Goal: Information Seeking & Learning: Learn about a topic

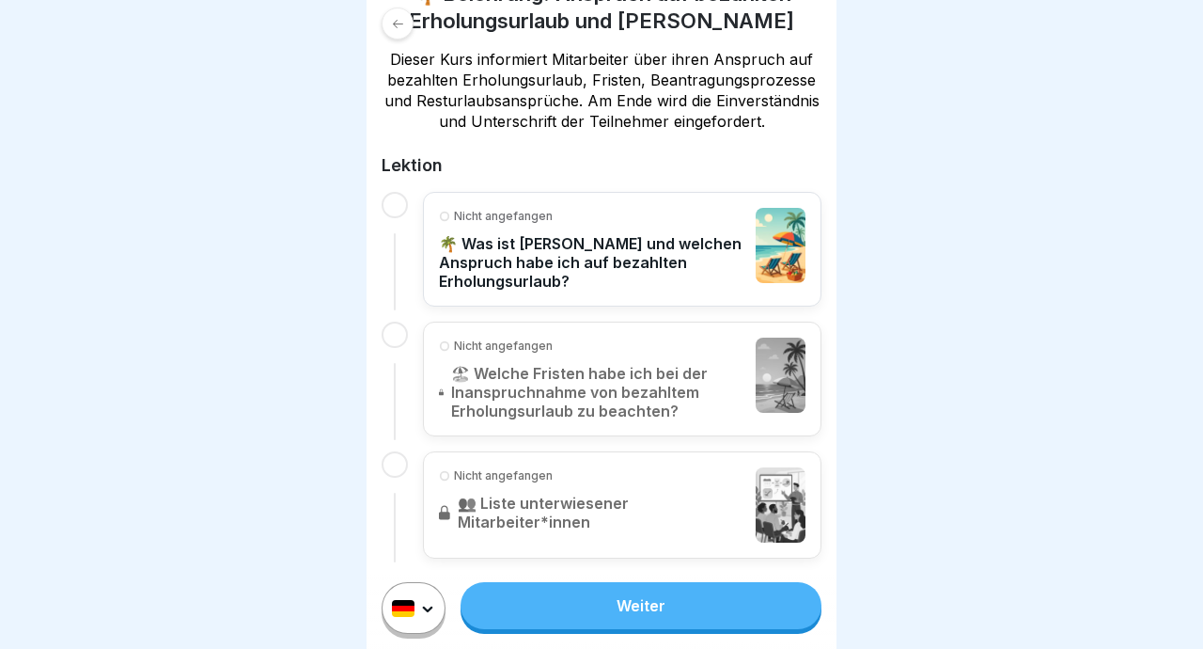
scroll to position [336, 0]
click at [595, 611] on link "Weiter" at bounding box center [641, 605] width 361 height 47
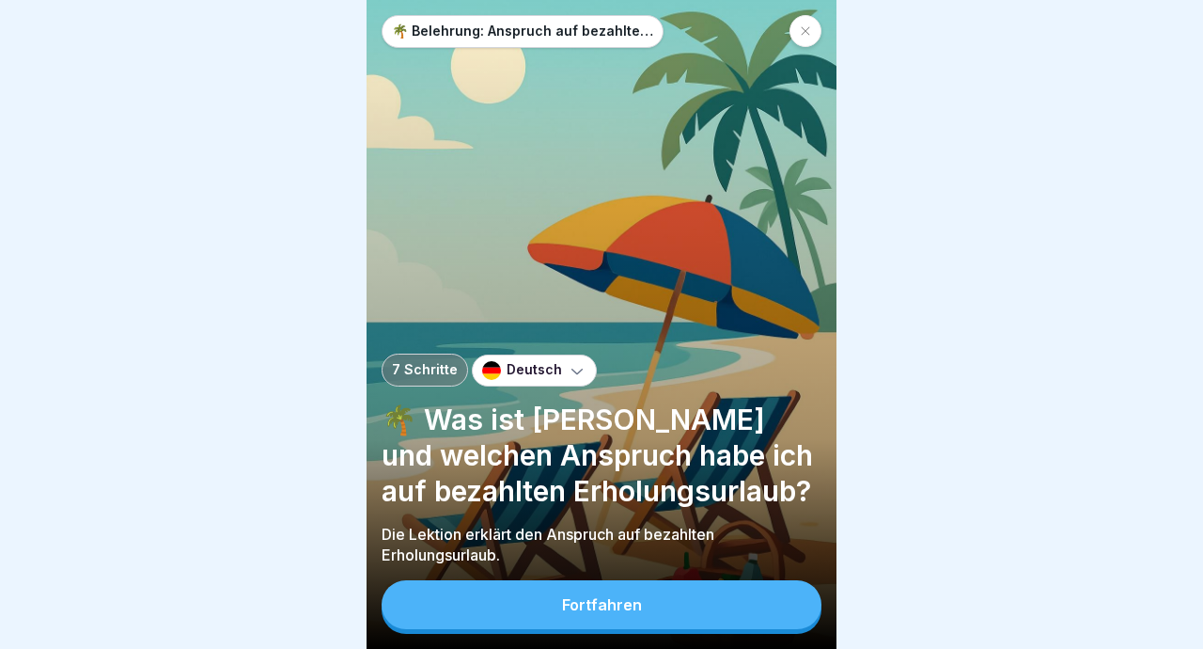
click at [581, 625] on button "Fortfahren" at bounding box center [602, 604] width 440 height 49
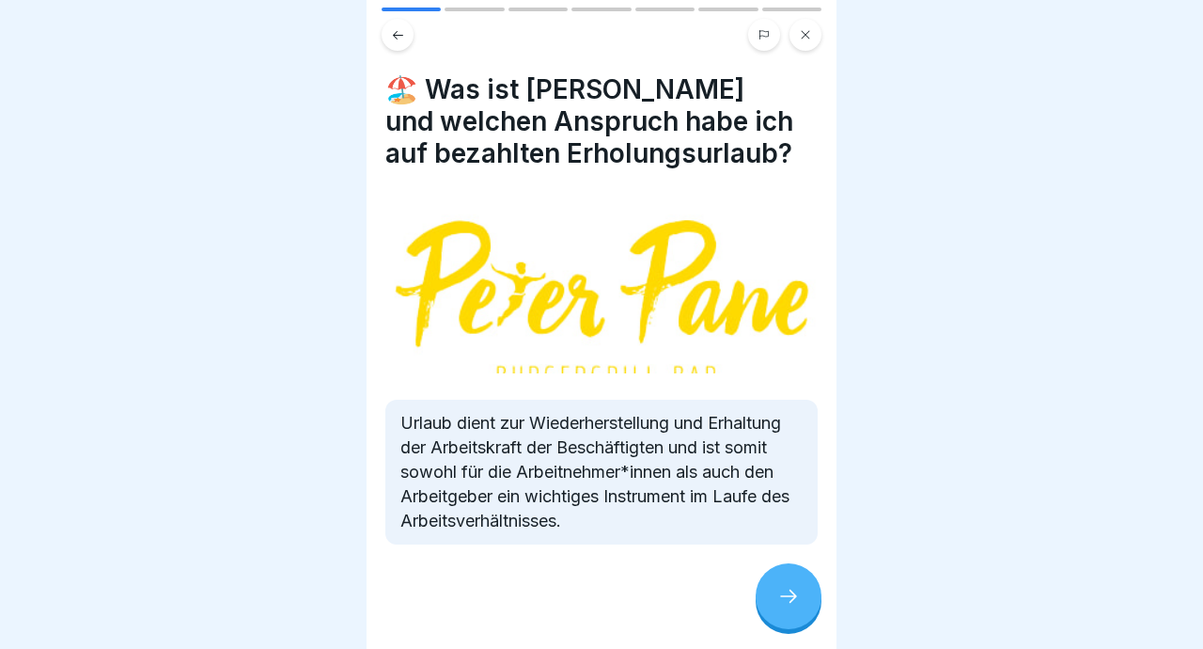
click at [595, 606] on icon at bounding box center [789, 596] width 23 height 23
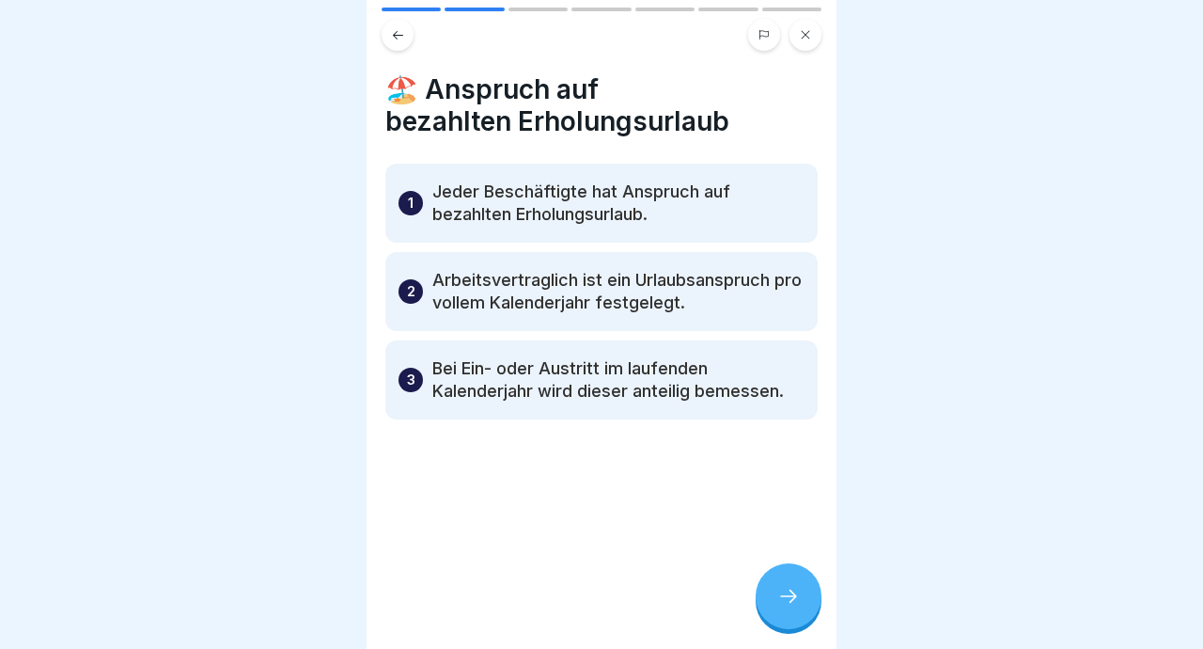
click at [395, 39] on icon at bounding box center [398, 35] width 14 height 14
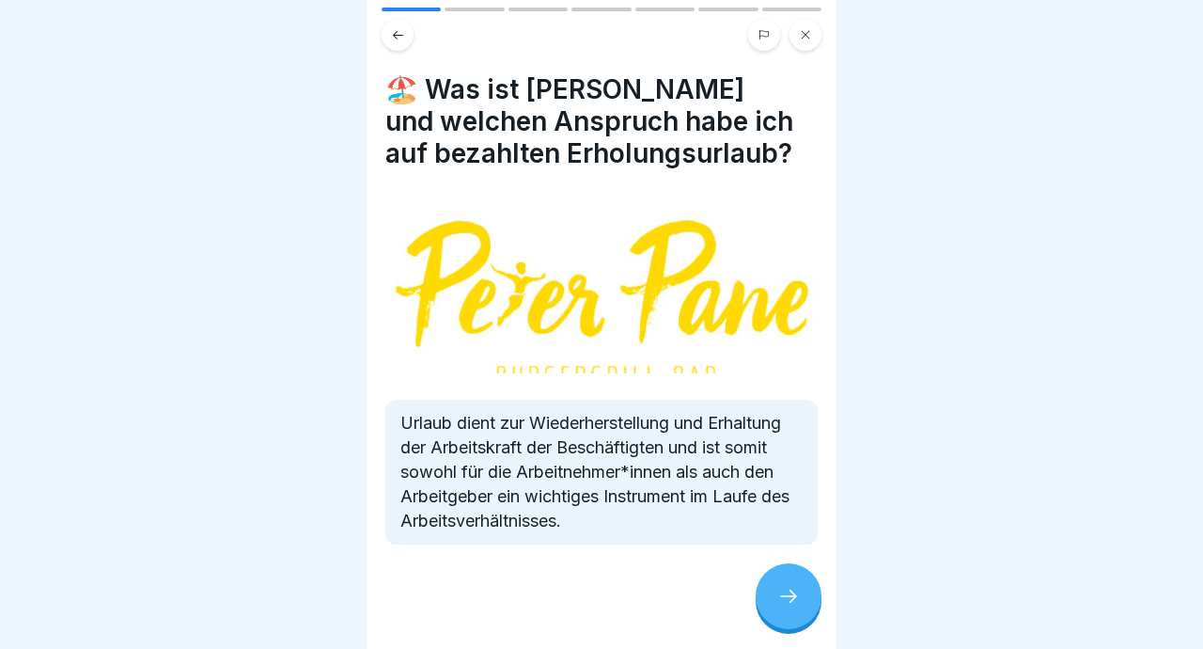
click at [595, 597] on icon at bounding box center [789, 596] width 23 height 23
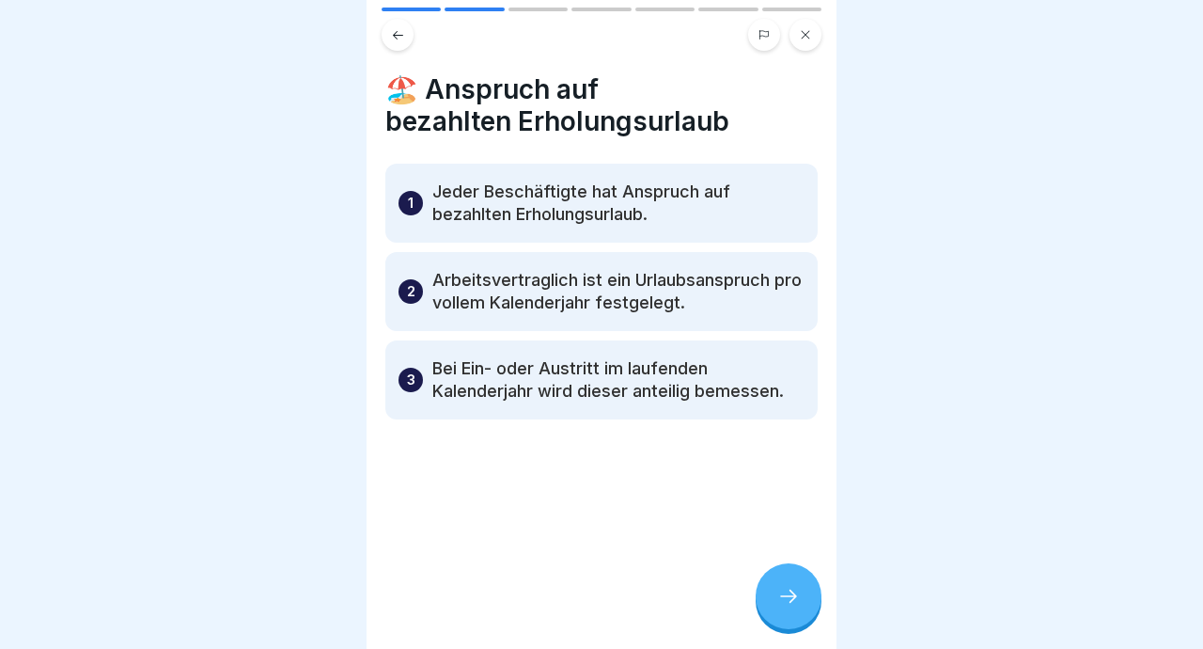
click at [595, 587] on icon at bounding box center [789, 596] width 23 height 23
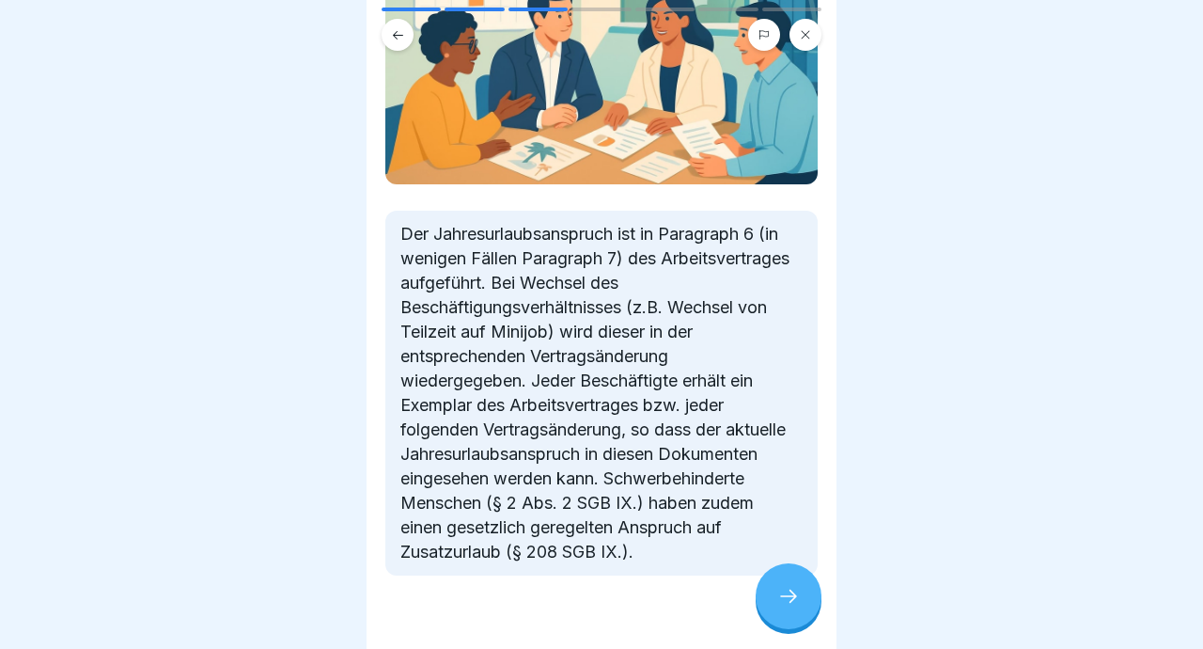
scroll to position [370, 0]
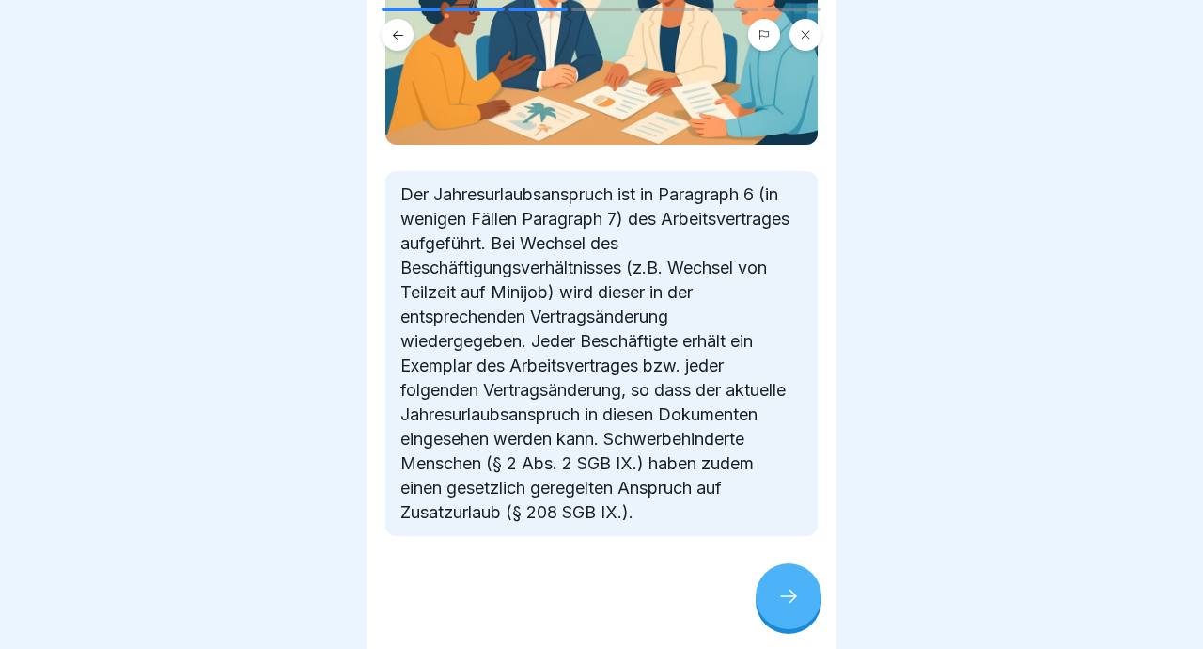
click at [395, 35] on icon at bounding box center [398, 34] width 10 height 8
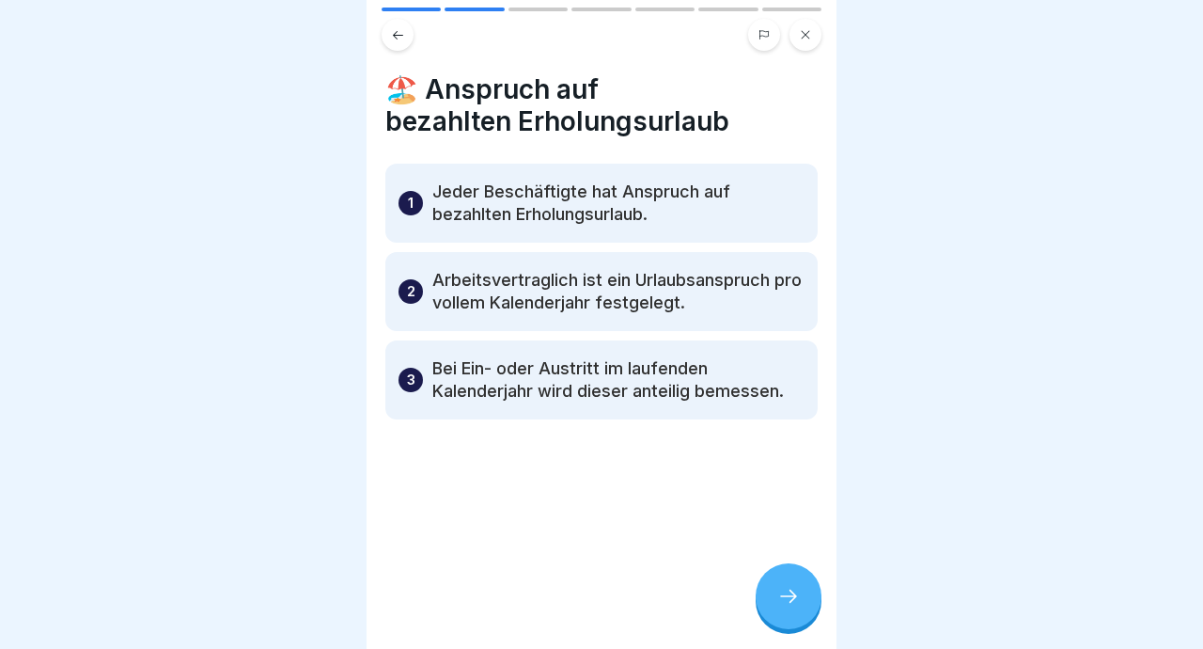
click at [595, 592] on icon at bounding box center [789, 596] width 23 height 23
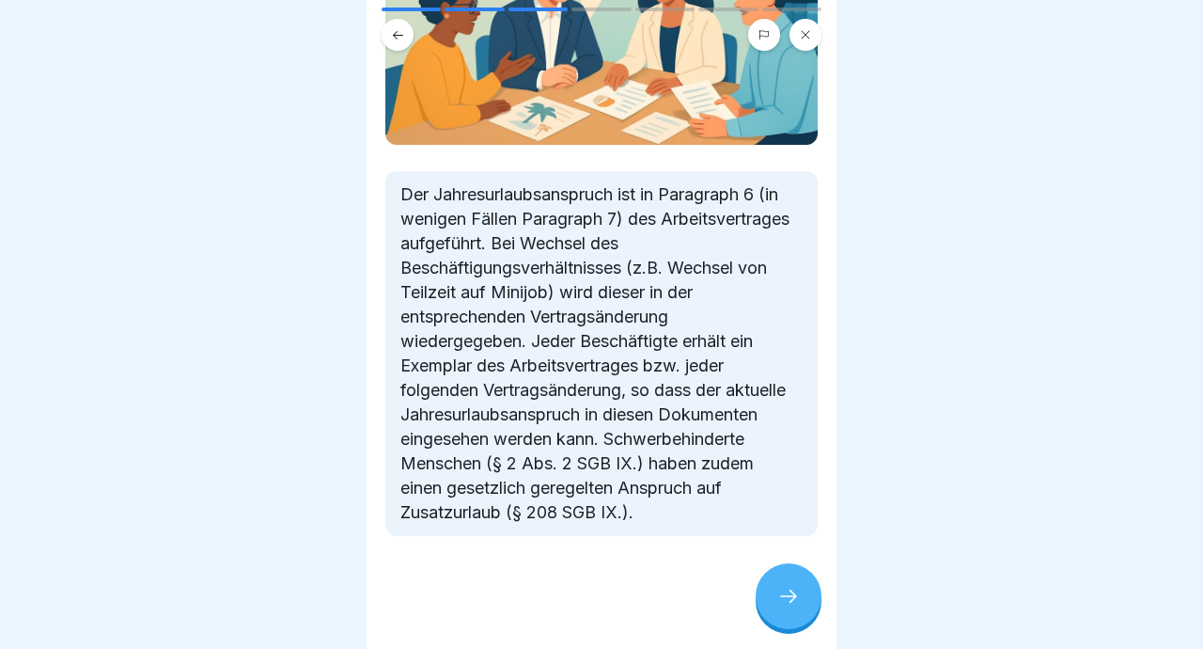
click at [595, 592] on icon at bounding box center [789, 596] width 23 height 23
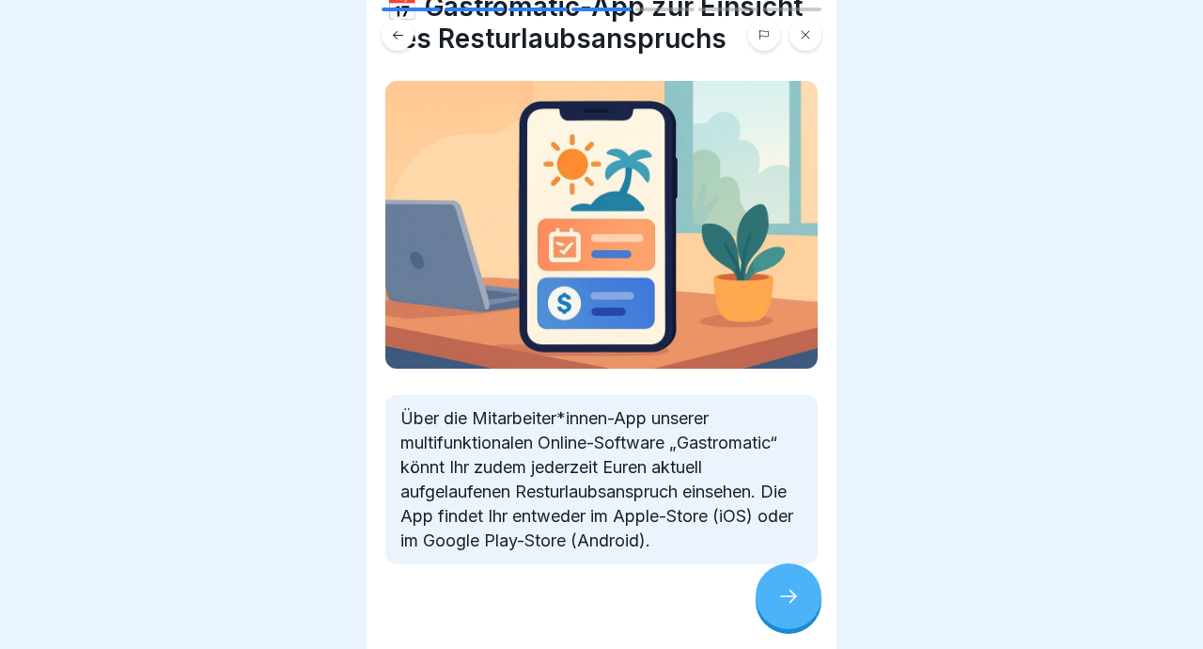
scroll to position [111, 0]
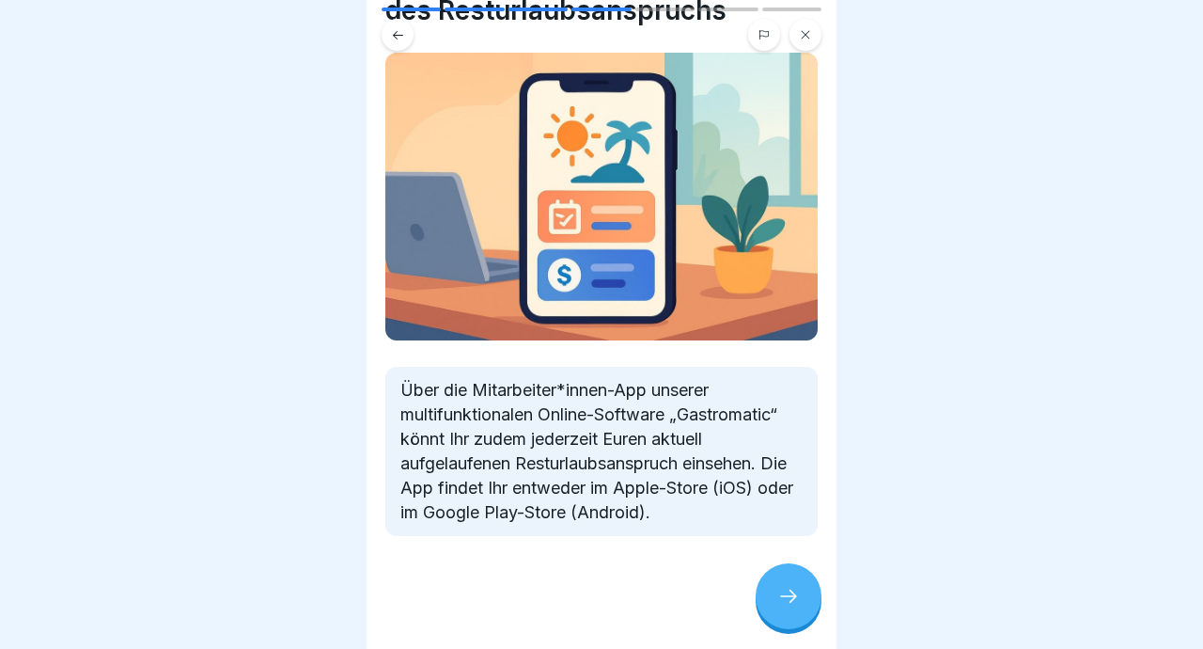
click at [595, 603] on icon at bounding box center [789, 596] width 23 height 23
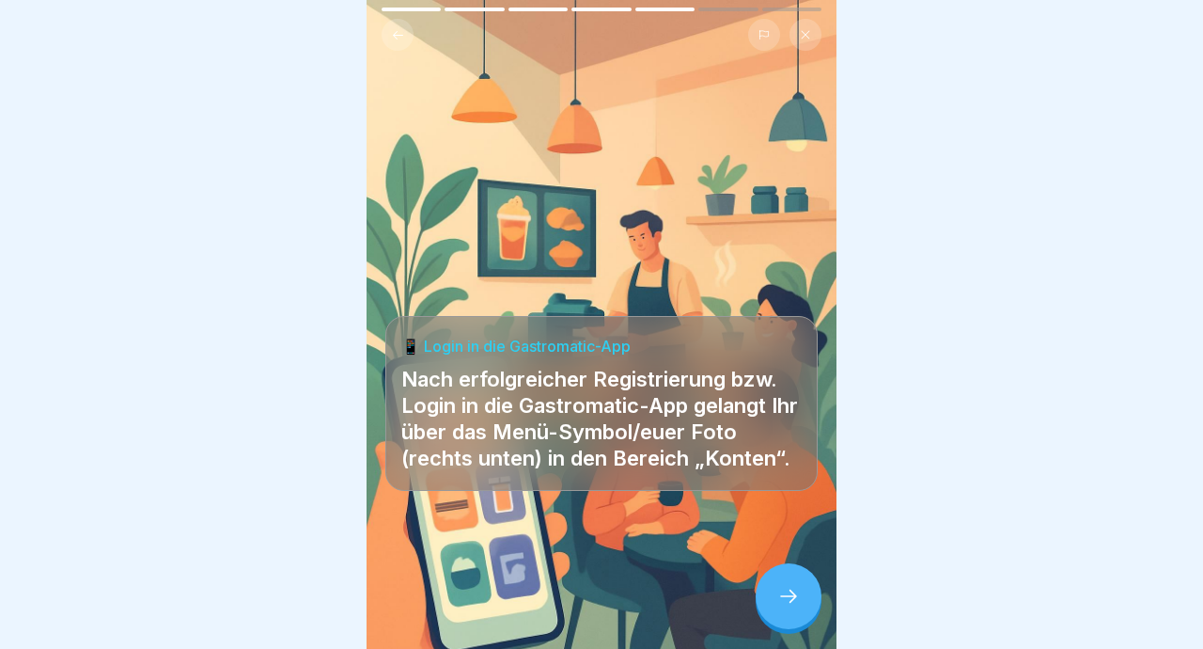
click at [595, 582] on div at bounding box center [789, 596] width 66 height 66
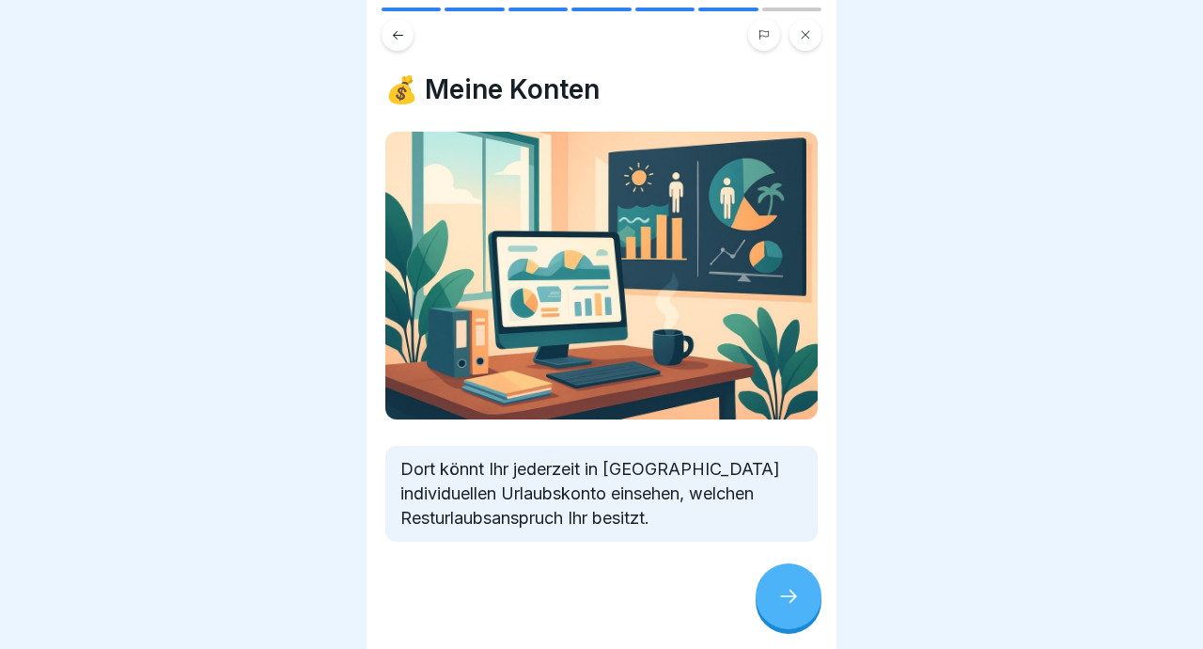
click at [595, 602] on icon at bounding box center [789, 596] width 23 height 23
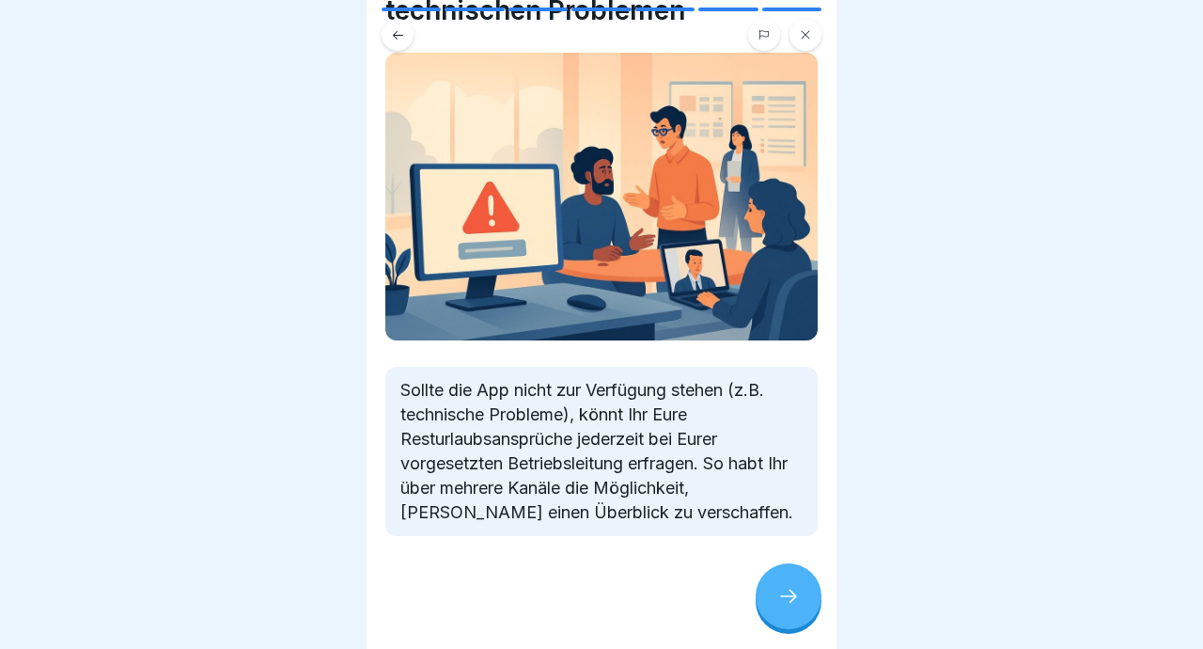
click at [595, 582] on div at bounding box center [789, 596] width 66 height 66
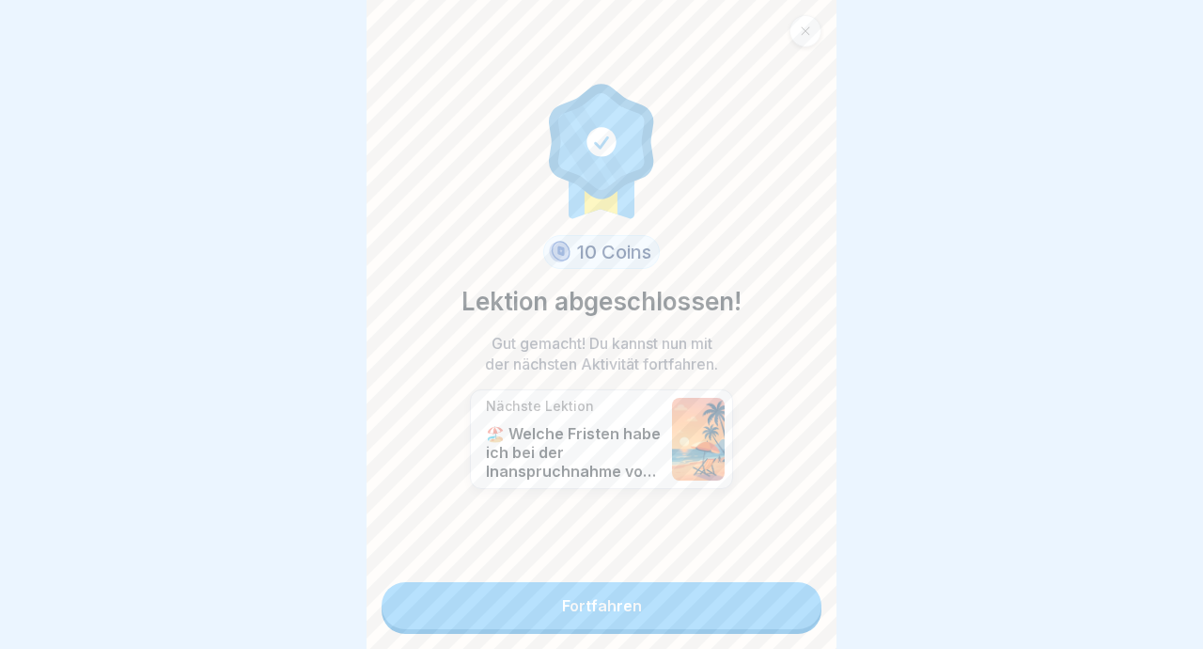
click at [595, 606] on link "Fortfahren" at bounding box center [602, 605] width 440 height 47
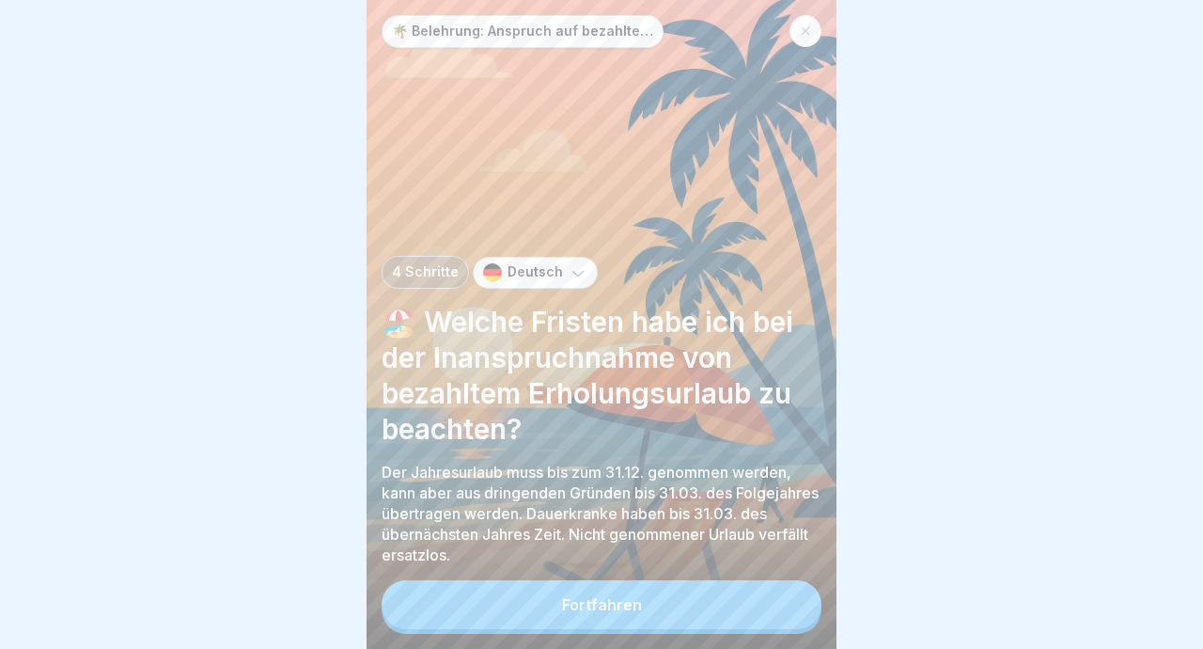
click at [595, 595] on button "Fortfahren" at bounding box center [602, 604] width 440 height 49
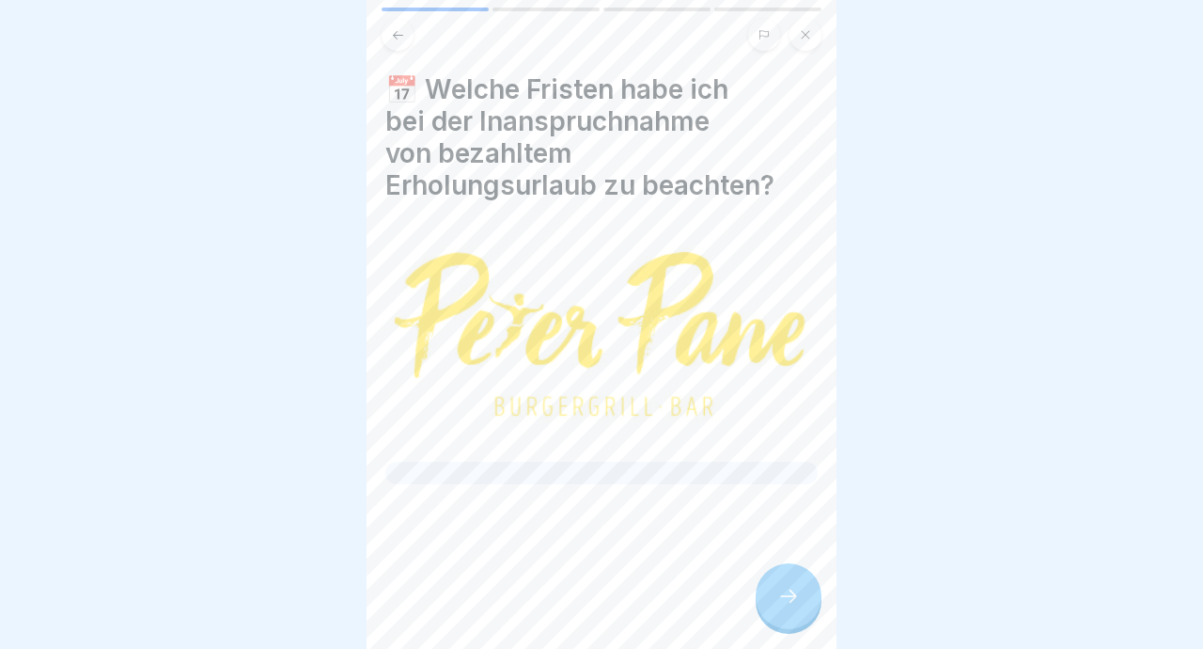
click at [595, 597] on icon at bounding box center [789, 596] width 23 height 23
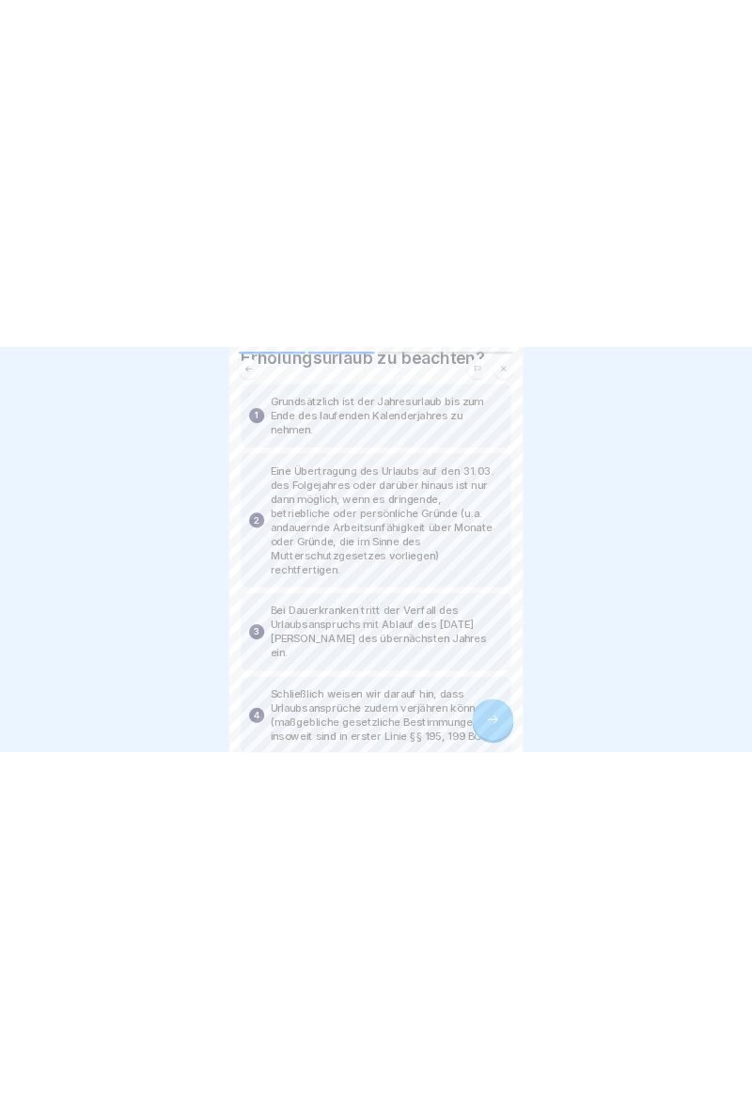
scroll to position [167, 0]
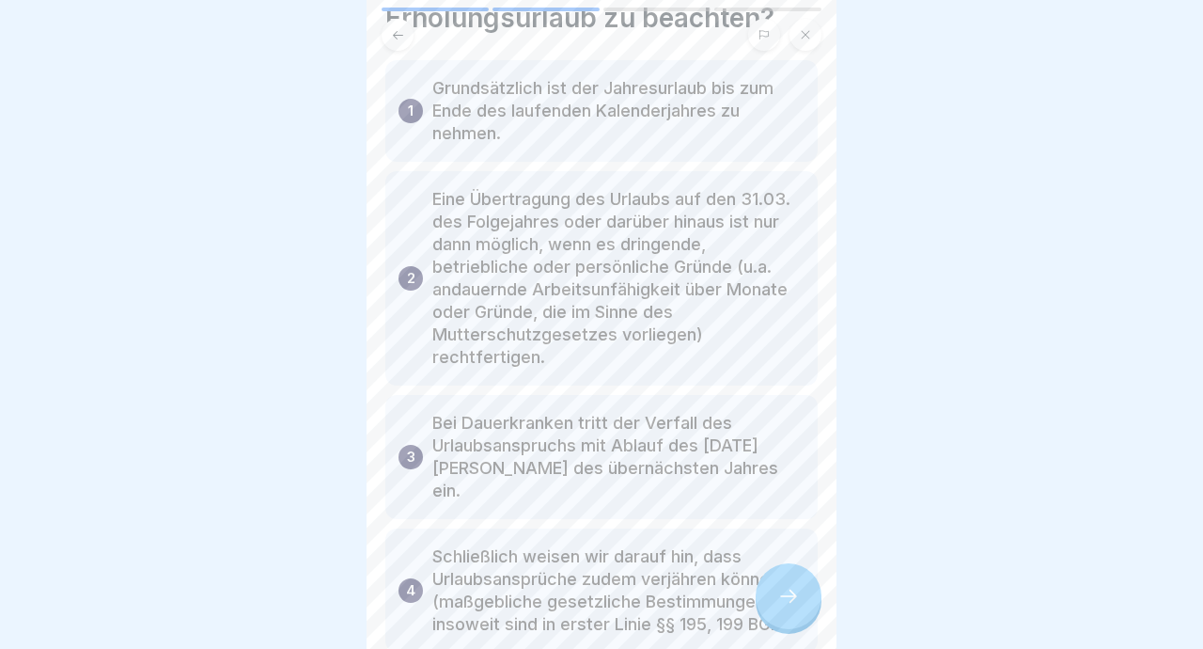
click at [595, 583] on div at bounding box center [789, 596] width 66 height 66
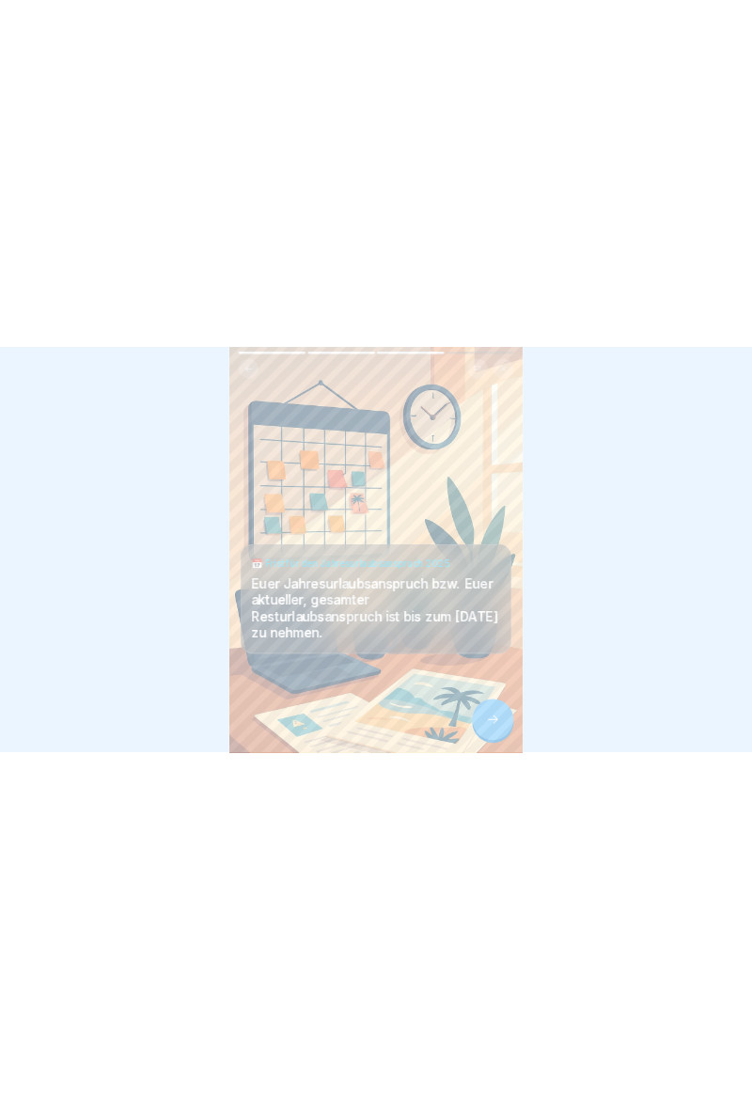
scroll to position [0, 0]
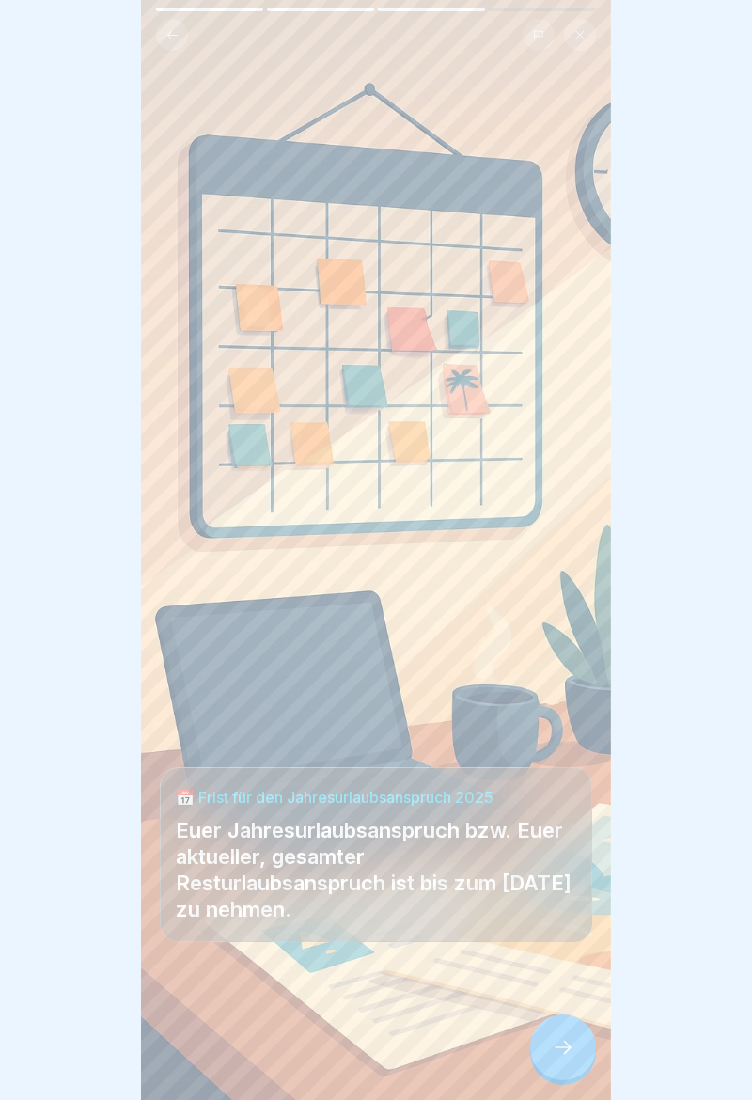
click at [178, 49] on button at bounding box center [172, 35] width 32 height 32
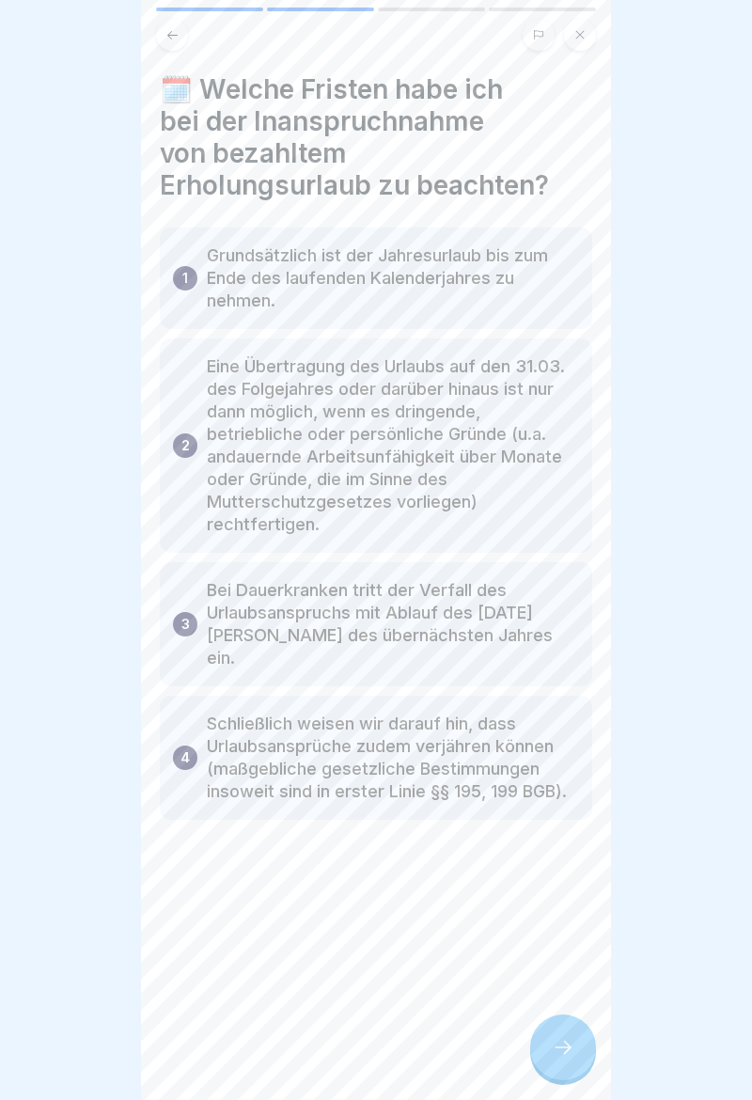
click at [555, 648] on icon at bounding box center [563, 1047] width 23 height 23
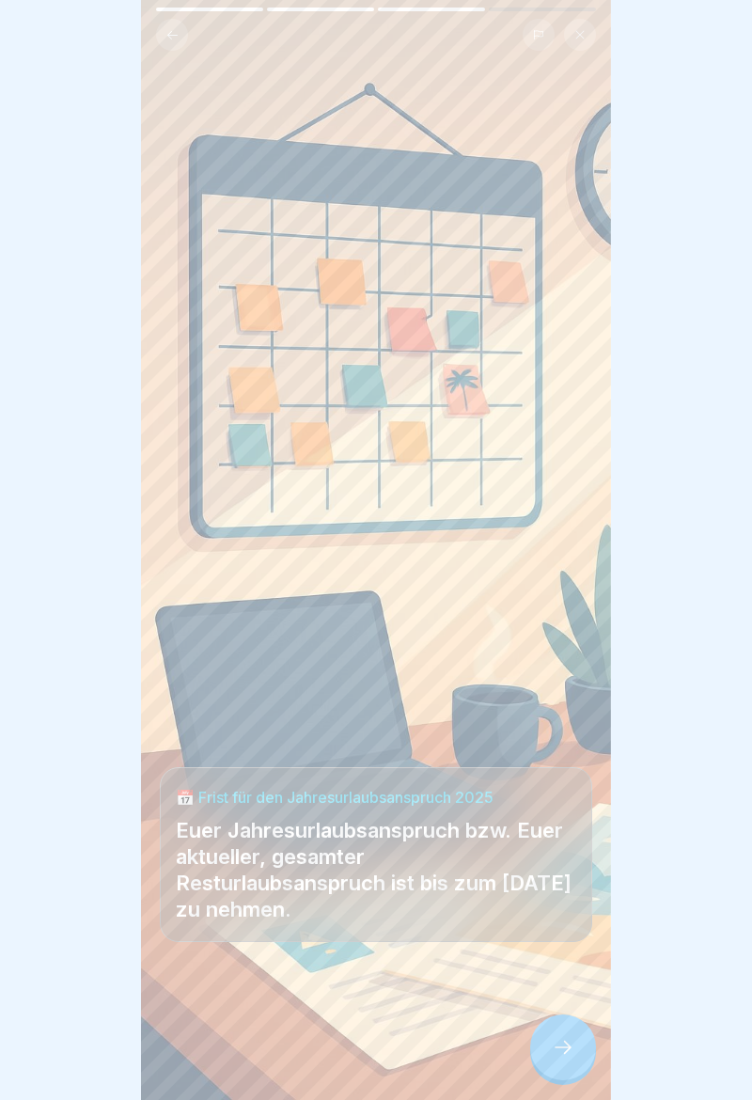
click at [562, 648] on icon at bounding box center [563, 1047] width 23 height 23
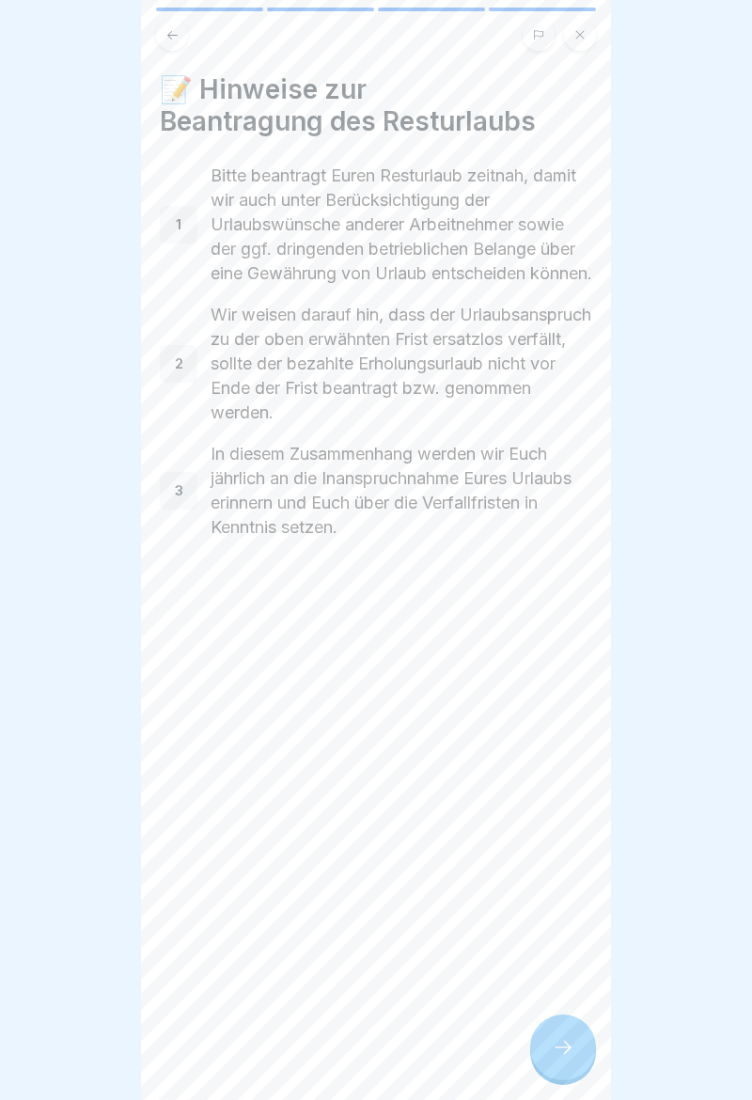
click at [567, 648] on div at bounding box center [563, 1048] width 66 height 66
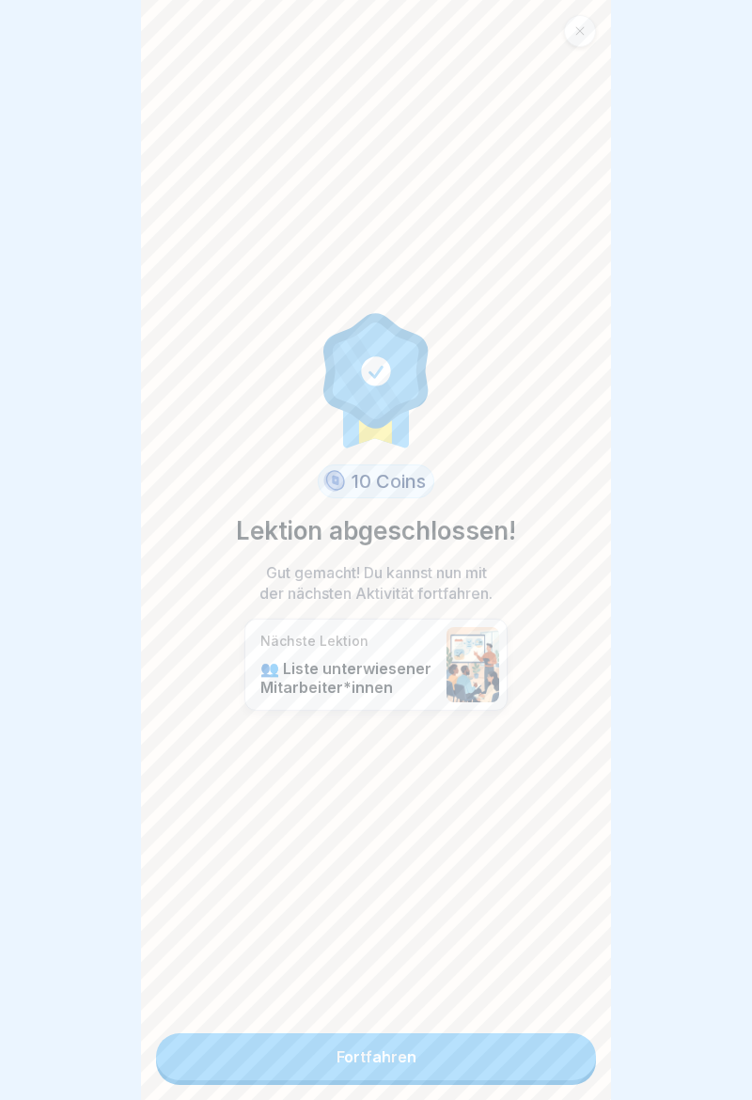
click at [527, 648] on link "Fortfahren" at bounding box center [376, 1056] width 440 height 47
click at [516, 648] on link "Fortfahren" at bounding box center [376, 1056] width 440 height 47
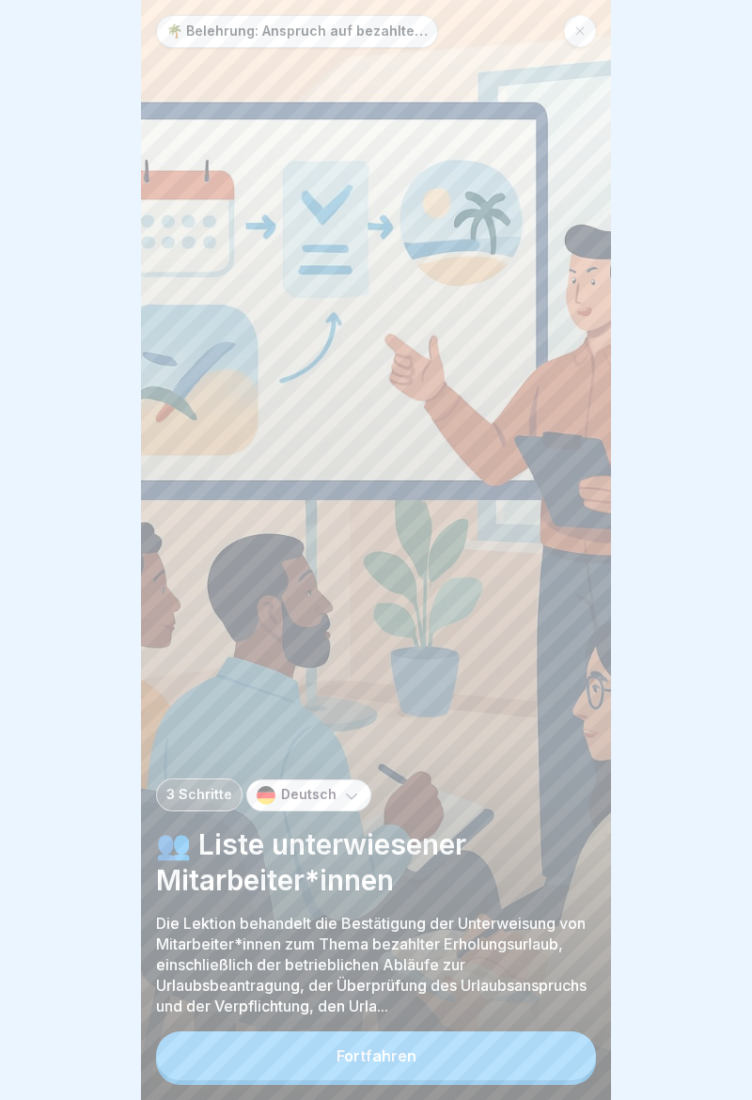
click at [369, 648] on button "Fortfahren" at bounding box center [376, 1055] width 440 height 49
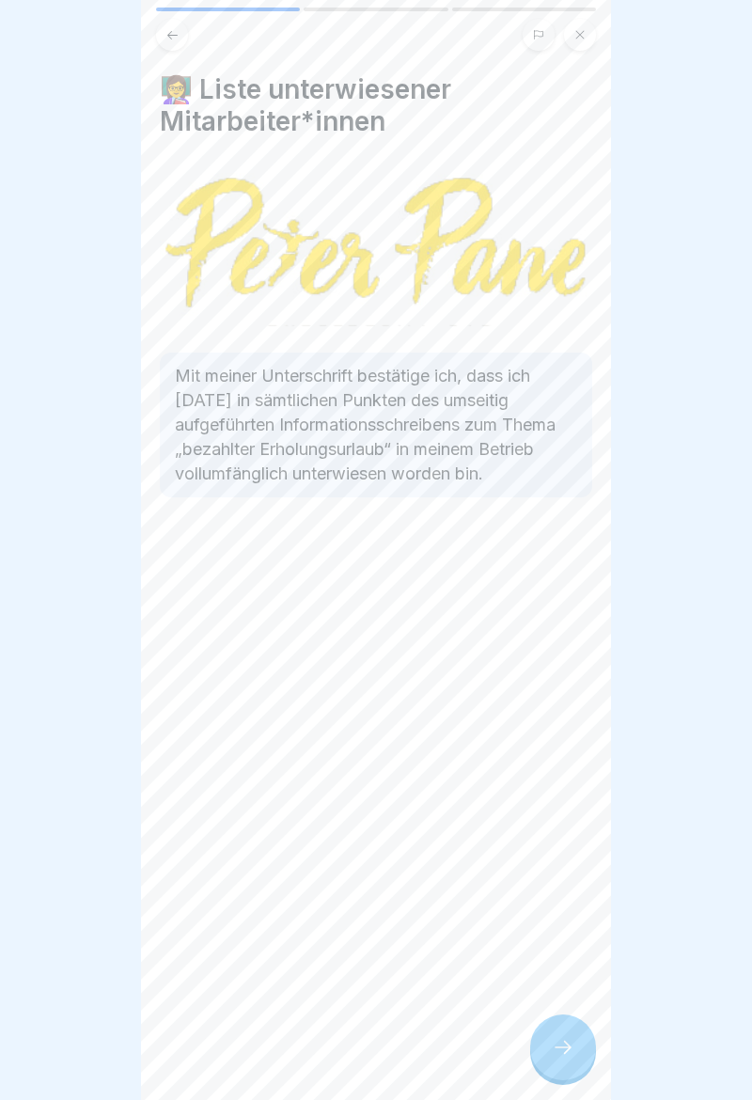
click at [578, 648] on div at bounding box center [563, 1048] width 66 height 66
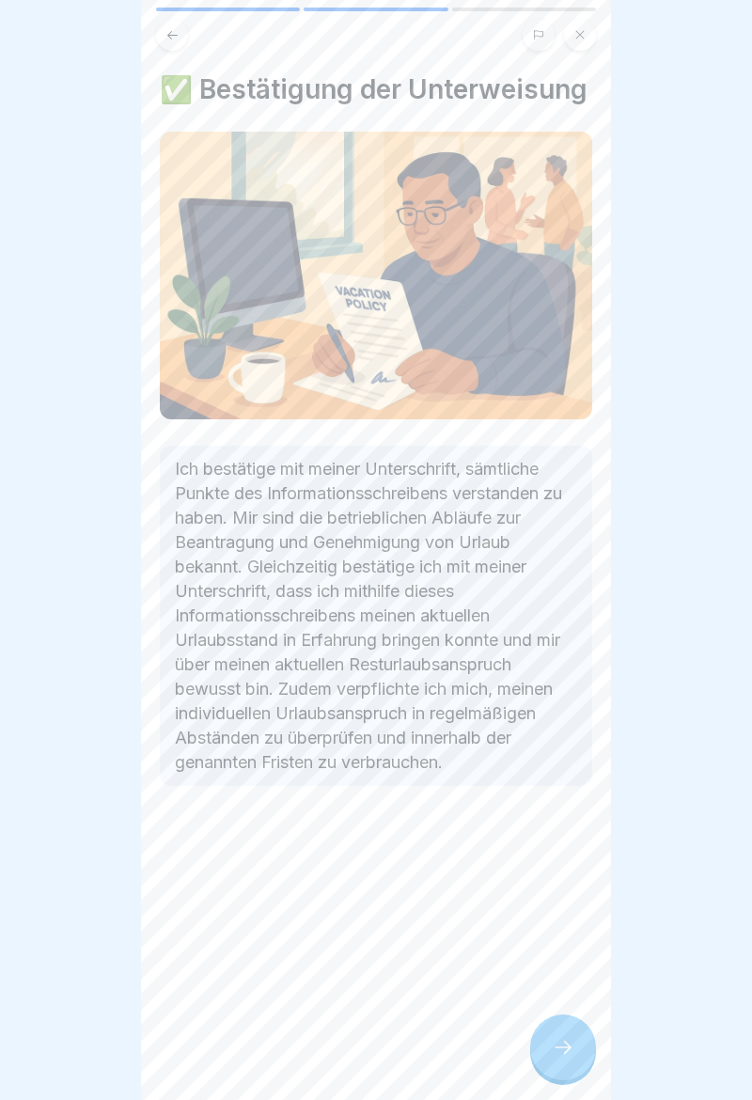
click at [578, 648] on div at bounding box center [563, 1048] width 66 height 66
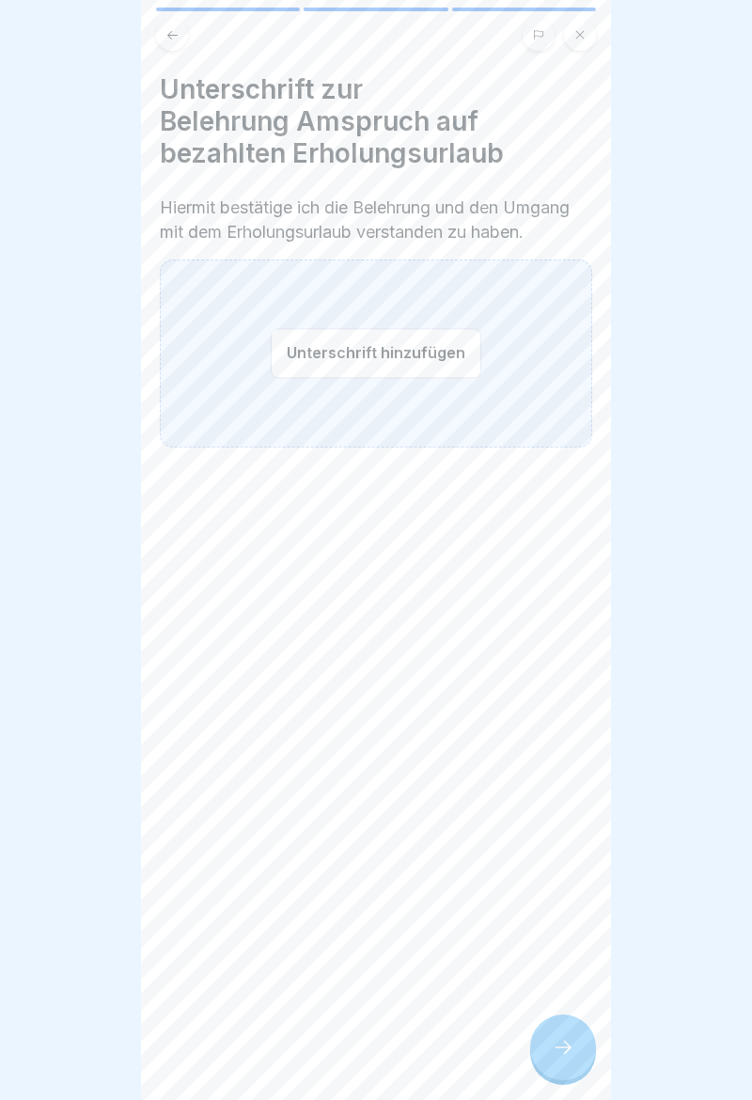
click at [419, 365] on button "Unterschrift hinzufügen" at bounding box center [376, 353] width 211 height 50
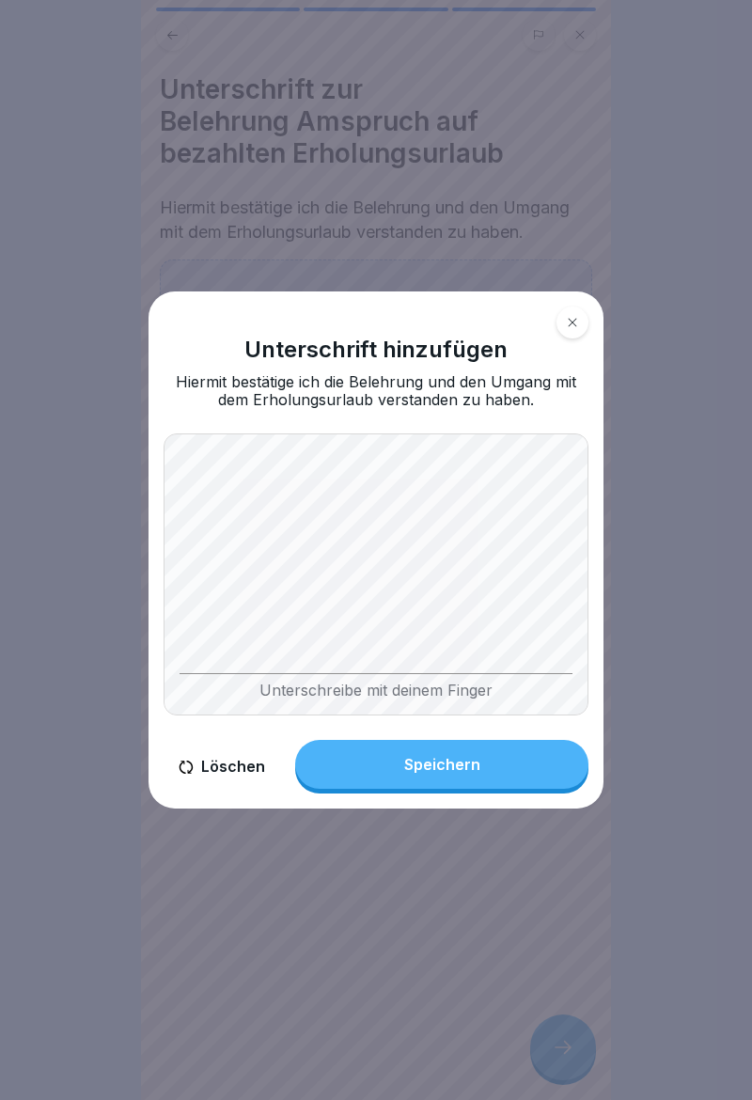
click at [220, 648] on button "Löschen" at bounding box center [222, 767] width 117 height 54
click at [450, 648] on button "Speichern" at bounding box center [441, 764] width 293 height 49
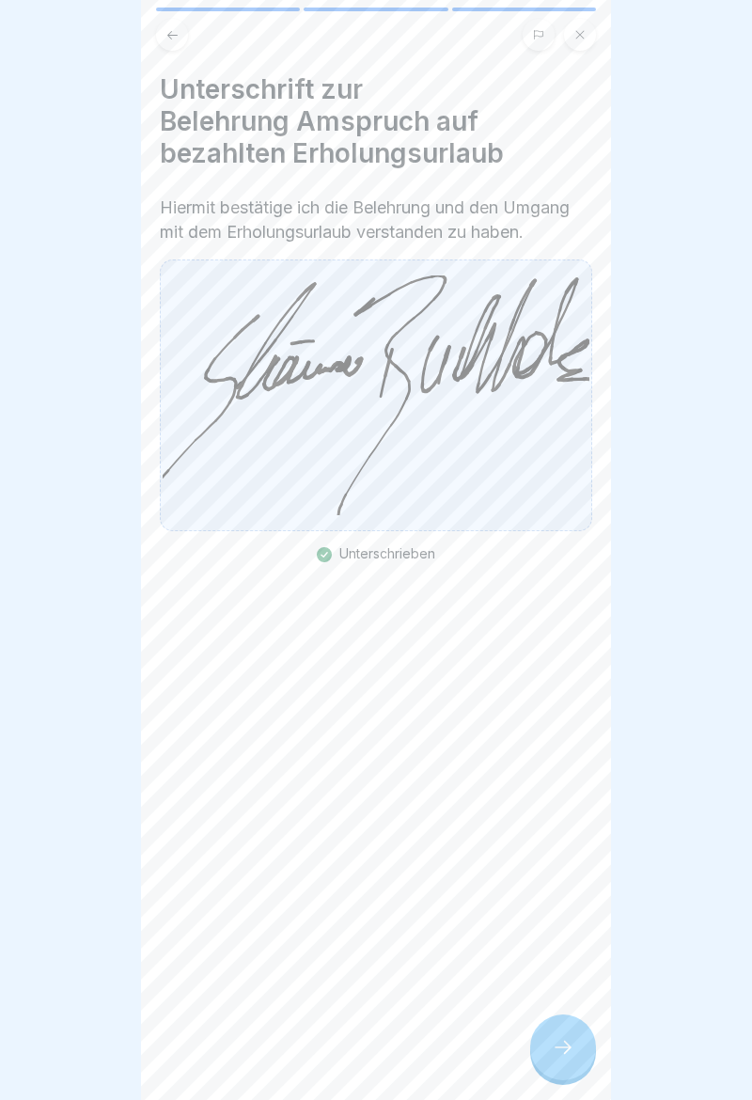
click at [563, 648] on icon at bounding box center [563, 1047] width 23 height 23
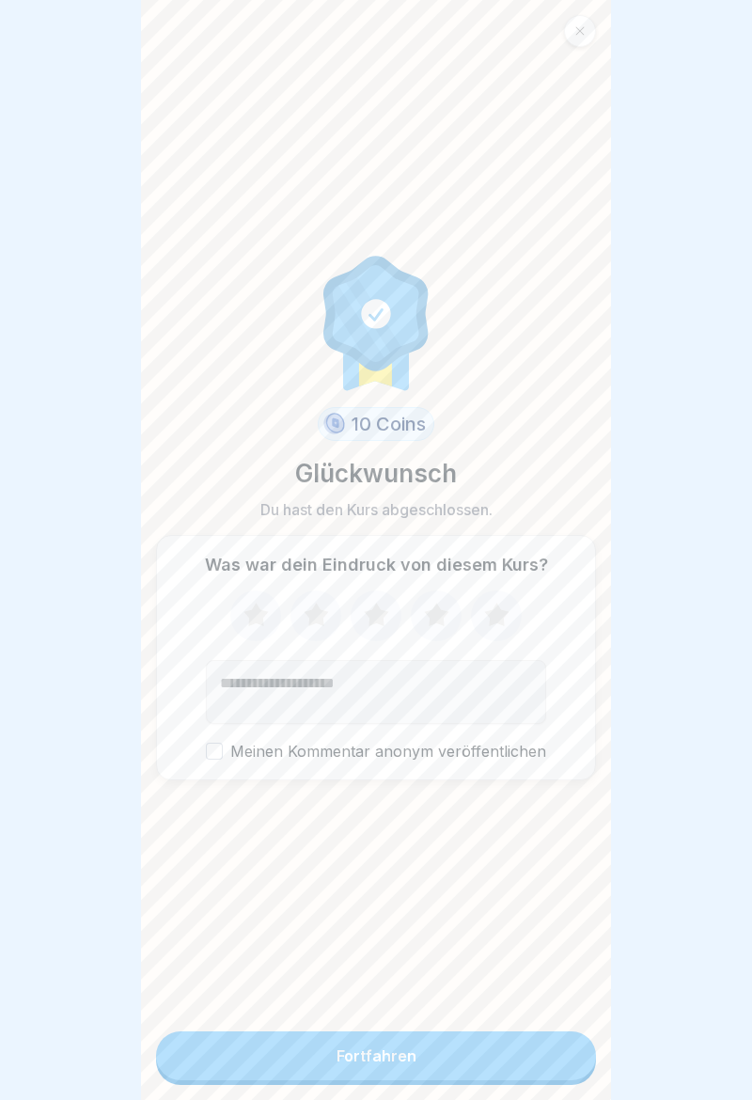
click at [331, 648] on button "Fortfahren" at bounding box center [376, 1055] width 440 height 49
click at [360, 648] on button "Fortfahren" at bounding box center [376, 1055] width 440 height 49
click at [371, 648] on div "Fortfahren" at bounding box center [377, 1055] width 80 height 17
